Goal: Task Accomplishment & Management: Use online tool/utility

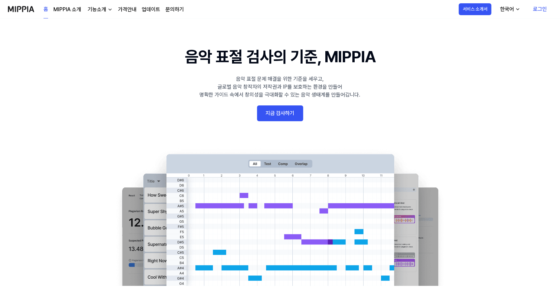
click at [277, 113] on link "지금 검사하기" at bounding box center [280, 114] width 46 height 16
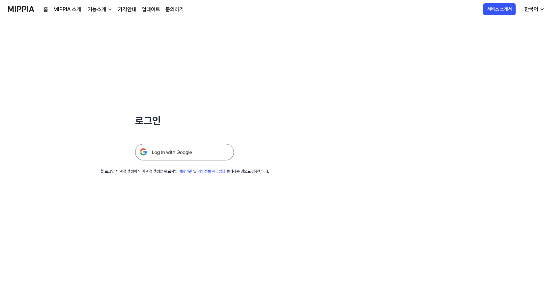
click at [189, 157] on img at bounding box center [184, 152] width 99 height 16
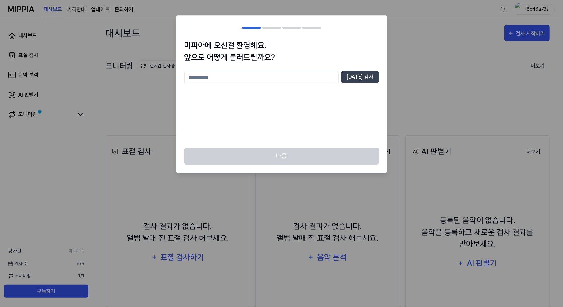
click at [269, 82] on input "text" at bounding box center [261, 77] width 154 height 13
type input "**"
click at [372, 75] on button "[DATE] 검사" at bounding box center [360, 77] width 38 height 12
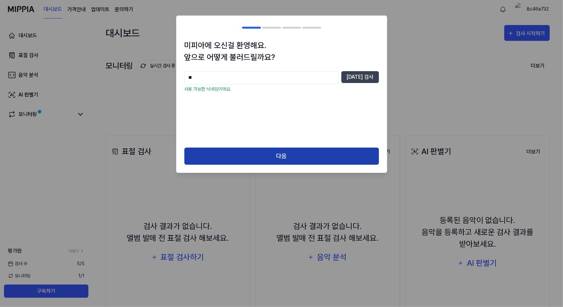
click at [319, 153] on button "다음" at bounding box center [281, 156] width 195 height 17
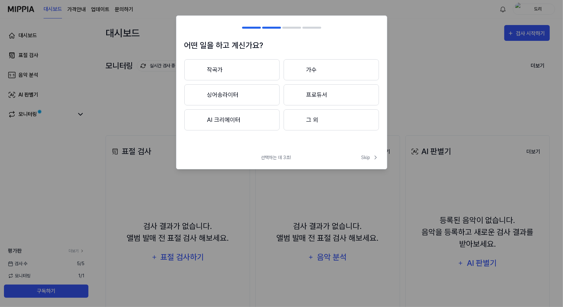
click at [226, 64] on button "작곡가" at bounding box center [231, 69] width 95 height 21
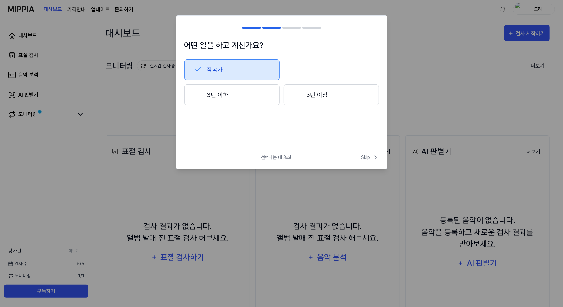
click at [249, 92] on button "3년 이하" at bounding box center [231, 94] width 95 height 21
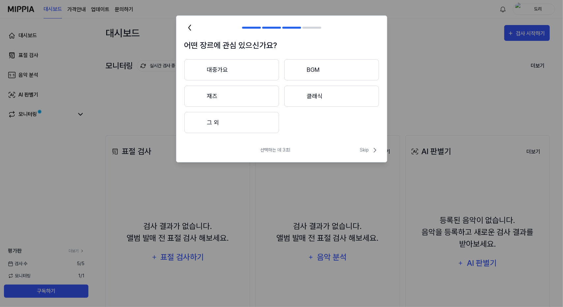
click at [254, 125] on button "그 외" at bounding box center [231, 122] width 95 height 21
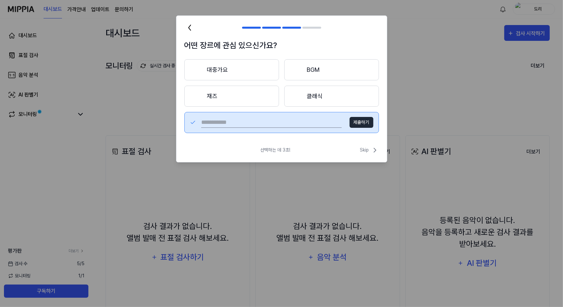
click at [290, 123] on input "text" at bounding box center [271, 122] width 141 height 11
type input "*"
click at [363, 122] on button "제출하기" at bounding box center [362, 122] width 24 height 11
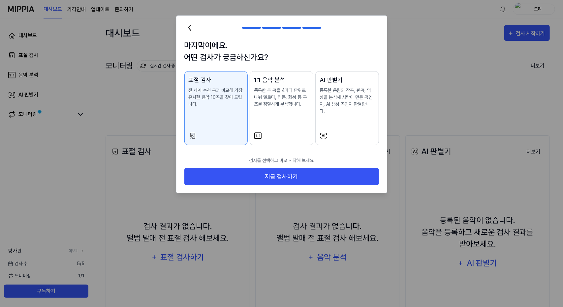
click at [352, 132] on div at bounding box center [347, 136] width 55 height 8
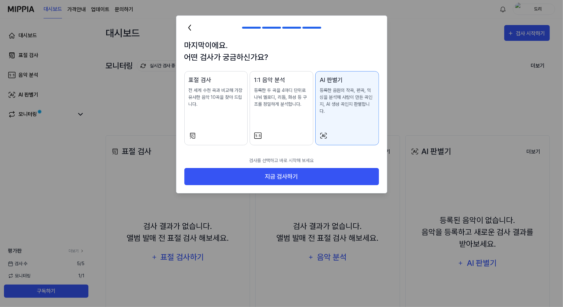
click at [230, 120] on div "표절 검사 전 세계 수천 곡과 비교해 가장 유사한 음악 10곡을 찾아 드립니다." at bounding box center [216, 99] width 55 height 46
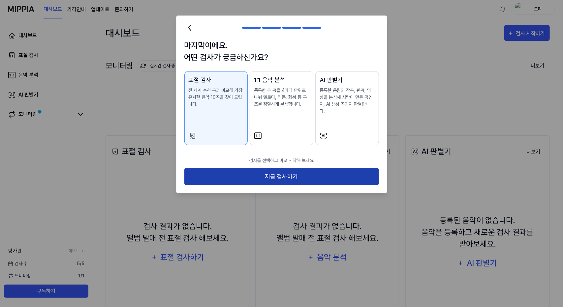
click at [302, 171] on button "지금 검사하기" at bounding box center [281, 176] width 195 height 17
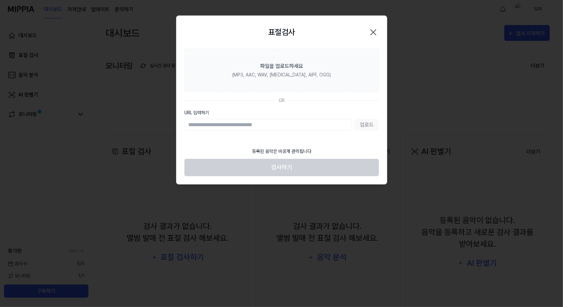
click at [370, 124] on div "업로드" at bounding box center [281, 125] width 195 height 12
click at [305, 127] on input "URL 입력하기" at bounding box center [268, 125] width 168 height 12
click at [358, 124] on div "업로드" at bounding box center [281, 125] width 195 height 12
click at [314, 123] on input "URL 입력하기" at bounding box center [268, 125] width 168 height 12
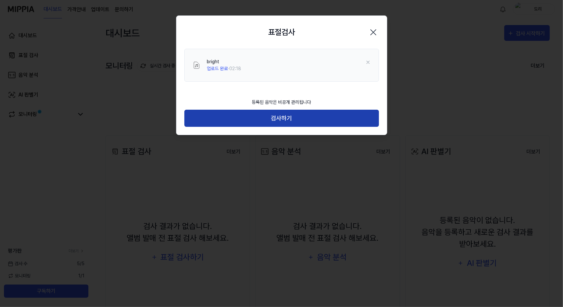
click at [282, 113] on button "검사하기" at bounding box center [281, 118] width 195 height 17
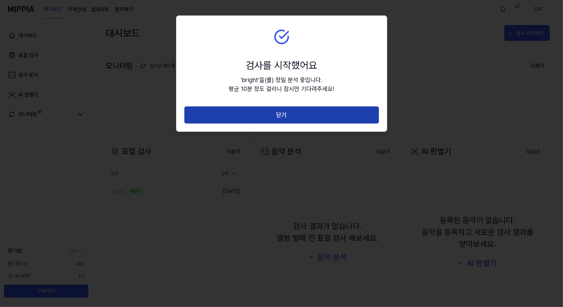
click at [286, 115] on button "닫기" at bounding box center [281, 115] width 195 height 17
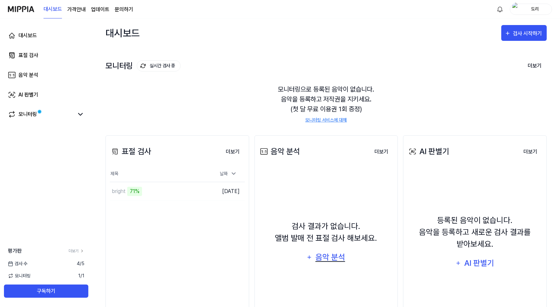
click at [316, 260] on div "음악 분석" at bounding box center [330, 257] width 31 height 13
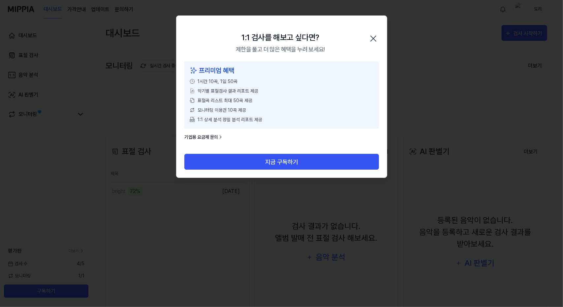
click at [376, 38] on icon "button" at bounding box center [373, 38] width 11 height 11
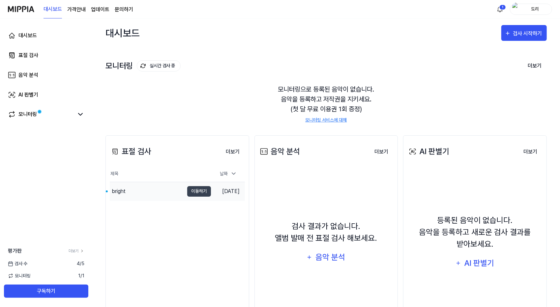
click at [125, 192] on div "bright" at bounding box center [119, 192] width 14 height 8
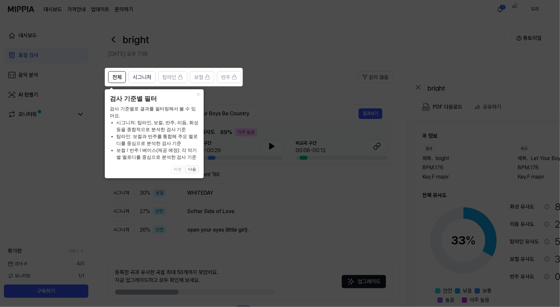
click at [329, 60] on icon at bounding box center [281, 153] width 563 height 307
